Goal: Transaction & Acquisition: Purchase product/service

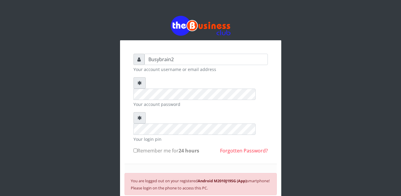
scroll to position [46, 0]
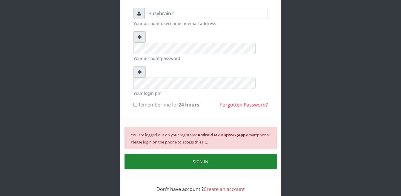
click at [242, 154] on button "SIGN IN" at bounding box center [200, 161] width 152 height 15
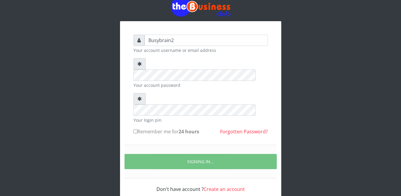
scroll to position [39, 0]
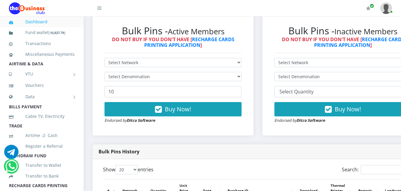
select select "MTN"
click at [104, 58] on select "Select Network MTN Globacom 9Mobile Airtel" at bounding box center [172, 62] width 137 height 9
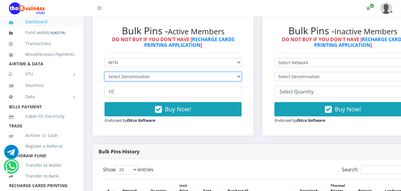
click at [152, 72] on select "Select Denomination" at bounding box center [172, 76] width 137 height 9
click at [152, 73] on select "Select Denomination" at bounding box center [172, 76] width 137 height 9
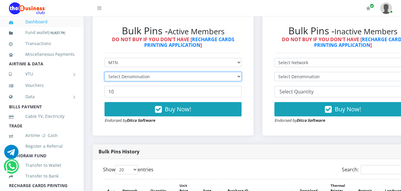
click at [152, 73] on select "Select Denomination" at bounding box center [172, 76] width 137 height 9
click at [152, 73] on select "Select Denomination MTN NGN100 - ₦96.99 MTN NGN200 - ₦193.98 MTN NGN400 - ₦387.…" at bounding box center [172, 76] width 137 height 9
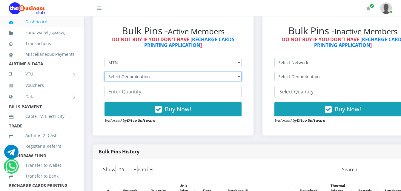
click at [152, 73] on select "Select Denomination MTN NGN100 - ₦96.99 MTN NGN200 - ₦193.98 MTN NGN400 - ₦387.…" at bounding box center [172, 76] width 137 height 9
select select "96.99-100"
click at [104, 72] on select "Select Denomination MTN NGN100 - ₦96.99 MTN NGN200 - ₦193.98 MTN NGN400 - ₦387.…" at bounding box center [172, 76] width 137 height 9
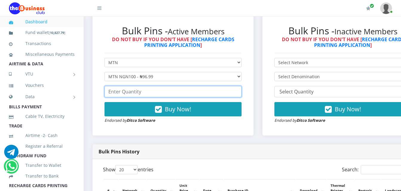
click at [150, 88] on input "number" at bounding box center [172, 91] width 137 height 11
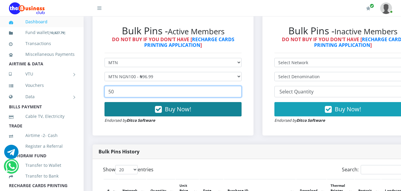
type input "50"
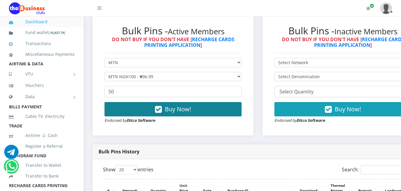
click at [146, 104] on button "Buy Now!" at bounding box center [172, 109] width 137 height 14
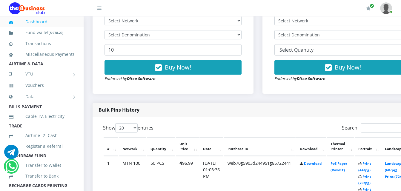
scroll to position [328, 0]
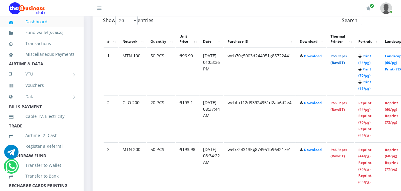
click at [343, 54] on link "PoS Paper (RawBT)" at bounding box center [338, 59] width 17 height 11
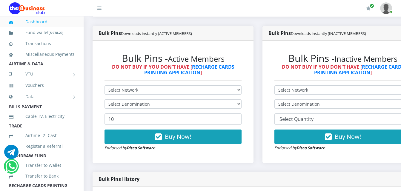
scroll to position [149, 0]
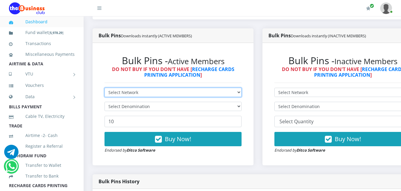
click at [200, 88] on select "Select Network MTN Globacom 9Mobile Airtel" at bounding box center [172, 92] width 137 height 9
select select "MTN"
click at [104, 88] on select "Select Network MTN Globacom 9Mobile Airtel" at bounding box center [172, 92] width 137 height 9
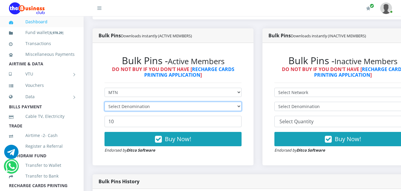
click at [141, 102] on select "Select Denomination" at bounding box center [172, 106] width 137 height 9
select select "193.98-200"
click at [104, 102] on select "Select Denomination MTN NGN100 - ₦96.99 MTN NGN200 - ₦193.98 MTN NGN400 - ₦387.…" at bounding box center [172, 106] width 137 height 9
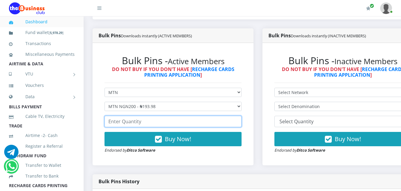
click at [151, 116] on input "number" at bounding box center [172, 121] width 137 height 11
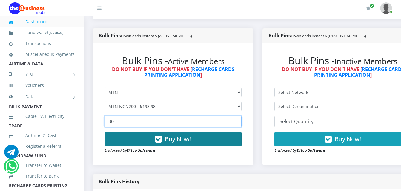
type input "30"
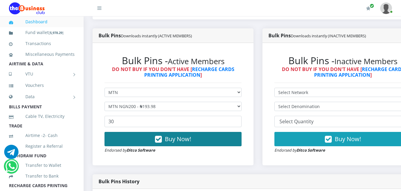
click at [156, 132] on button "Buy Now!" at bounding box center [172, 139] width 137 height 14
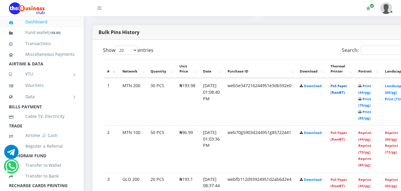
click at [347, 87] on link "PoS Paper (RawBT)" at bounding box center [338, 89] width 17 height 11
